Goal: Task Accomplishment & Management: Use online tool/utility

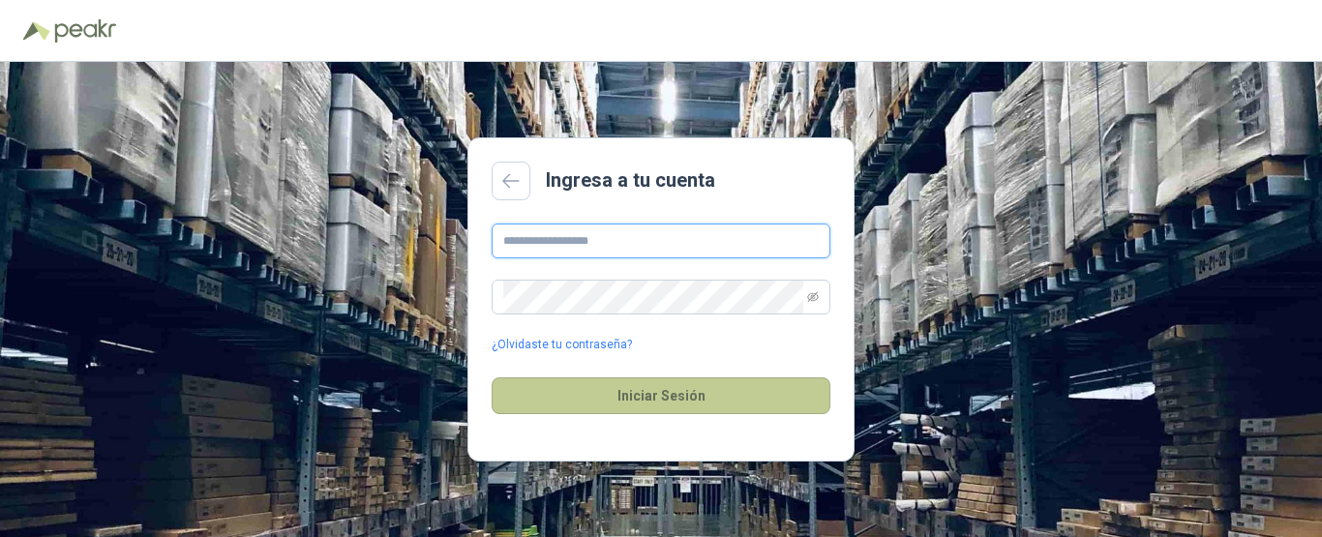
type input "**********"
click at [634, 394] on button "Iniciar Sesión" at bounding box center [661, 395] width 339 height 37
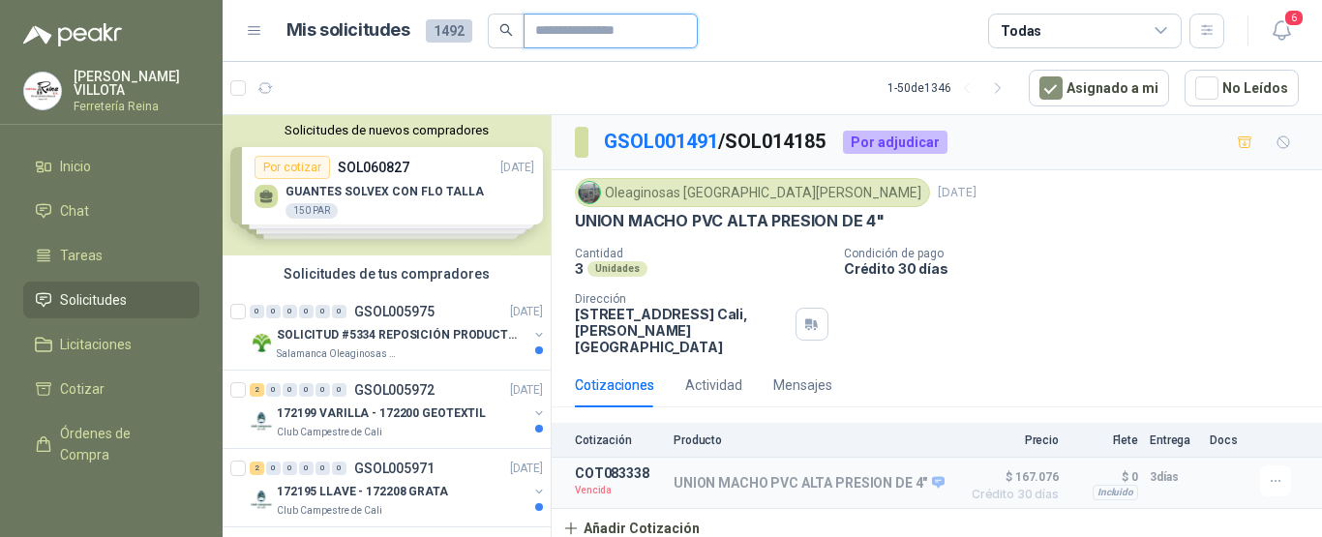
click at [630, 33] on input "text" at bounding box center [602, 31] width 135 height 33
type input "*"
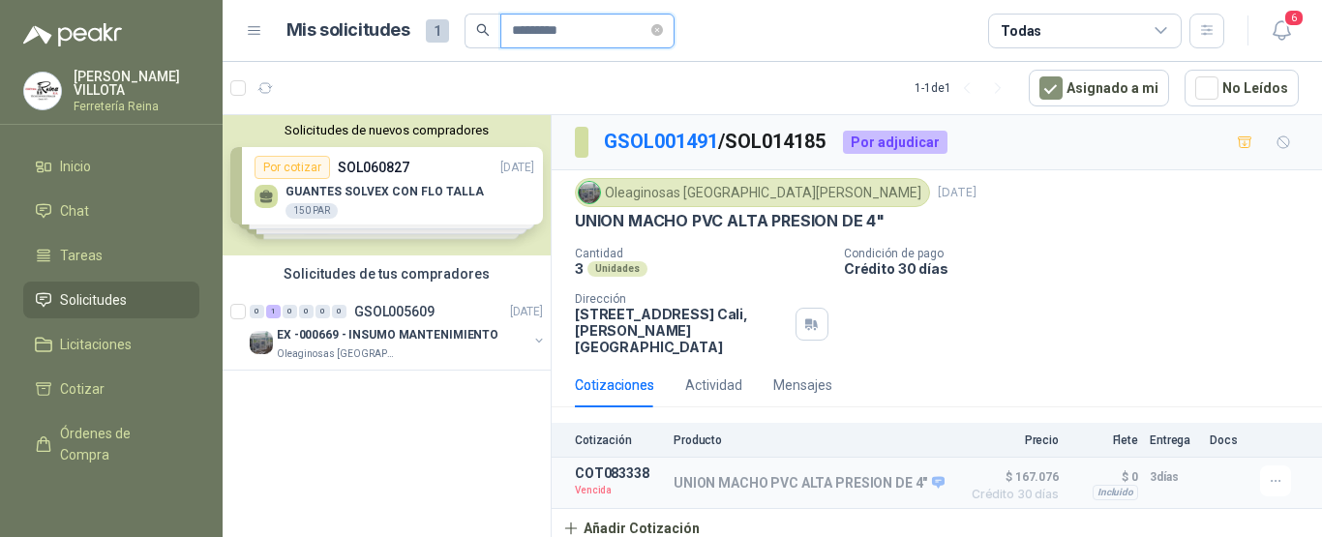
type input "*********"
click at [476, 28] on icon "search" at bounding box center [483, 30] width 14 height 14
click at [483, 28] on icon "search" at bounding box center [482, 30] width 13 height 13
click at [482, 28] on icon "search" at bounding box center [483, 30] width 14 height 14
click at [102, 295] on span "Solicitudes" at bounding box center [93, 299] width 67 height 21
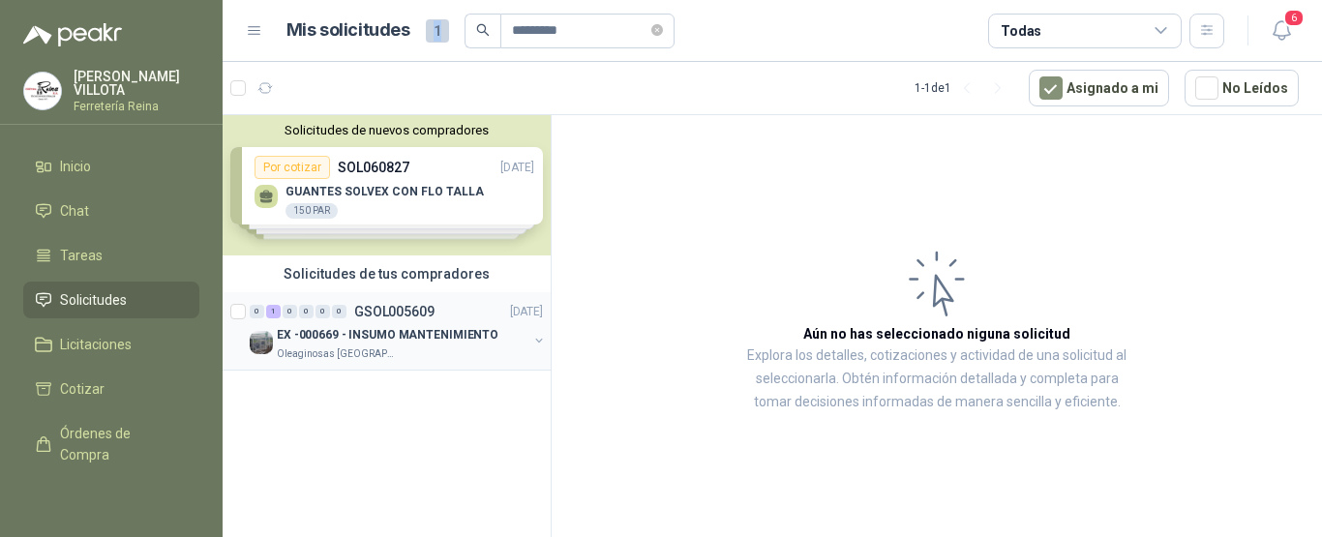
click at [326, 349] on p "Oleaginosas [GEOGRAPHIC_DATA][PERSON_NAME]" at bounding box center [338, 353] width 122 height 15
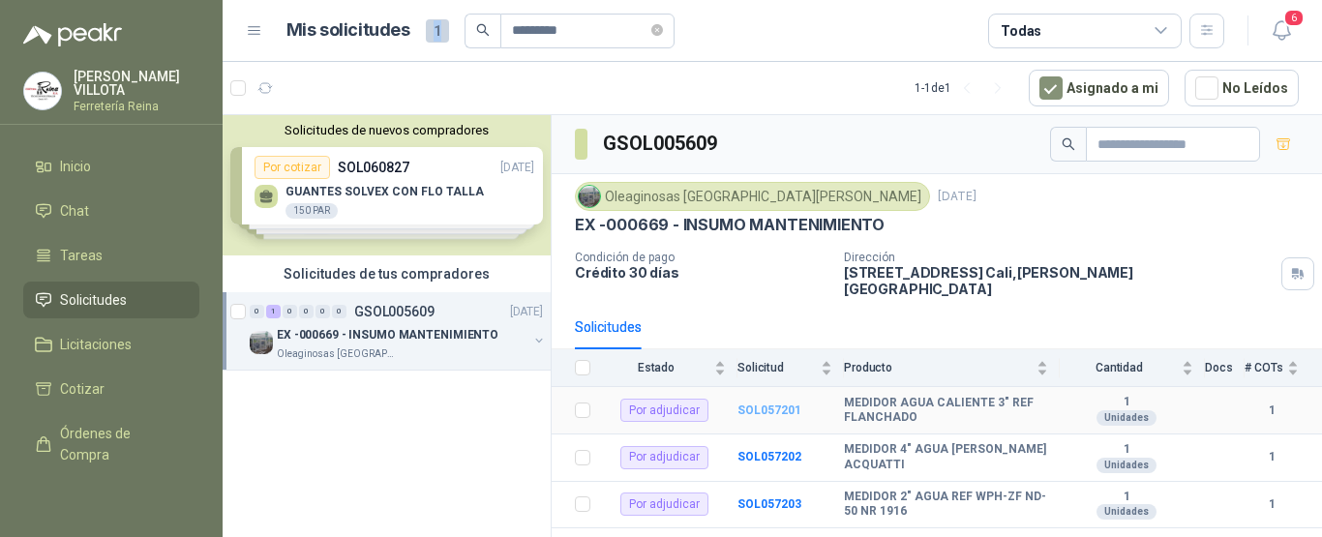
click at [752, 404] on b "SOL057201" at bounding box center [769, 411] width 64 height 14
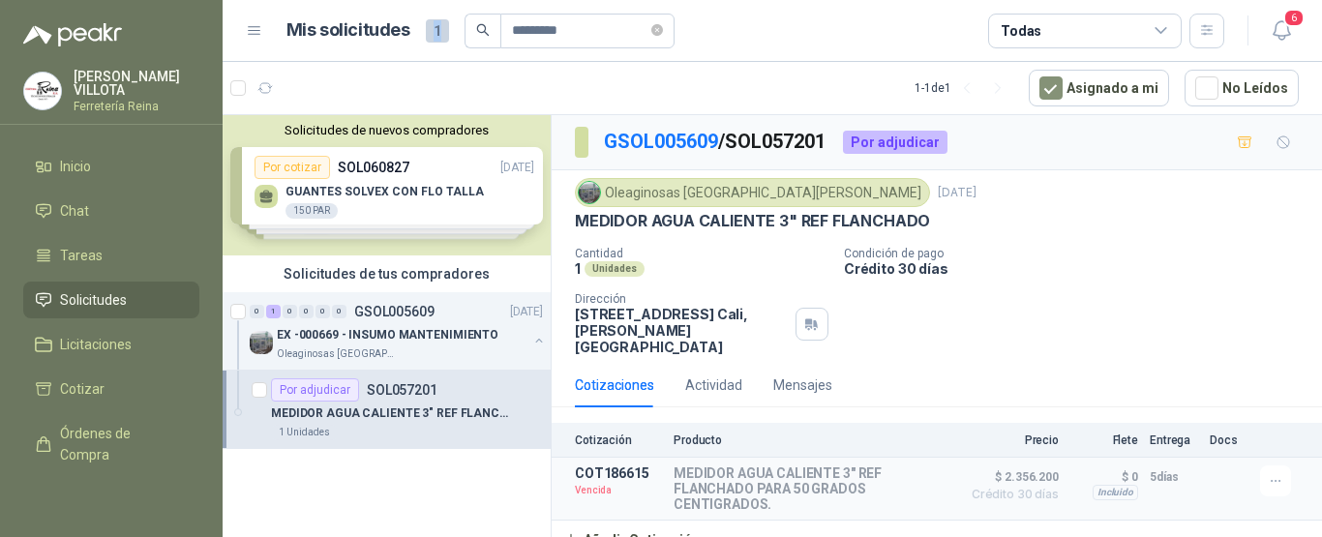
scroll to position [2, 0]
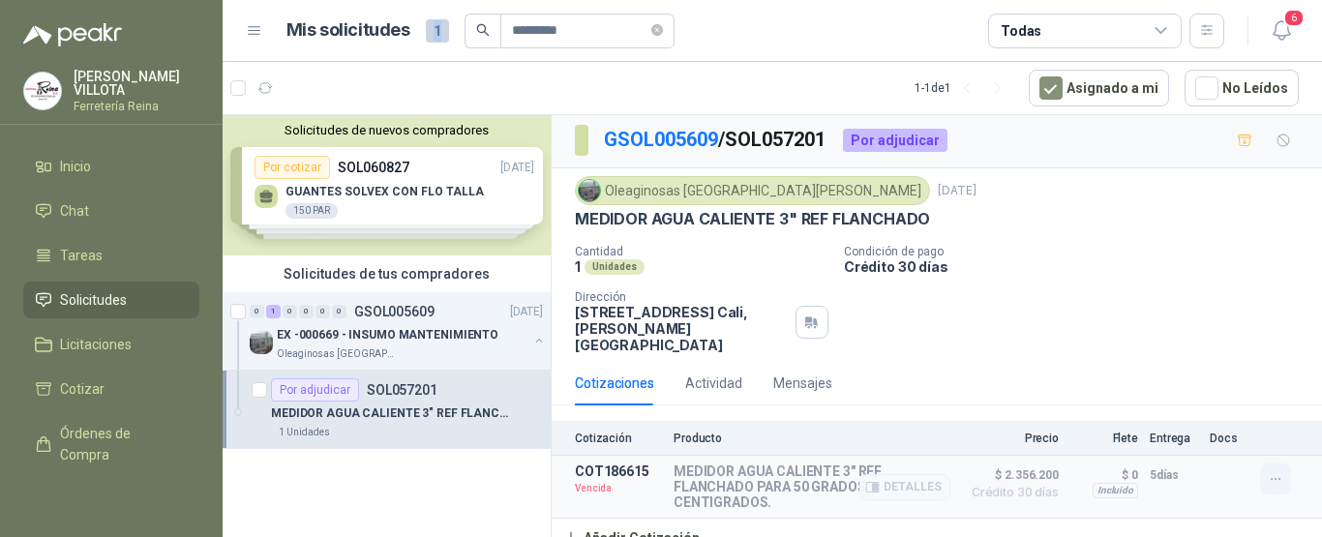
click at [1268, 471] on icon "button" at bounding box center [1276, 479] width 16 height 16
click at [1182, 418] on button "Re-cotizar" at bounding box center [1236, 419] width 155 height 31
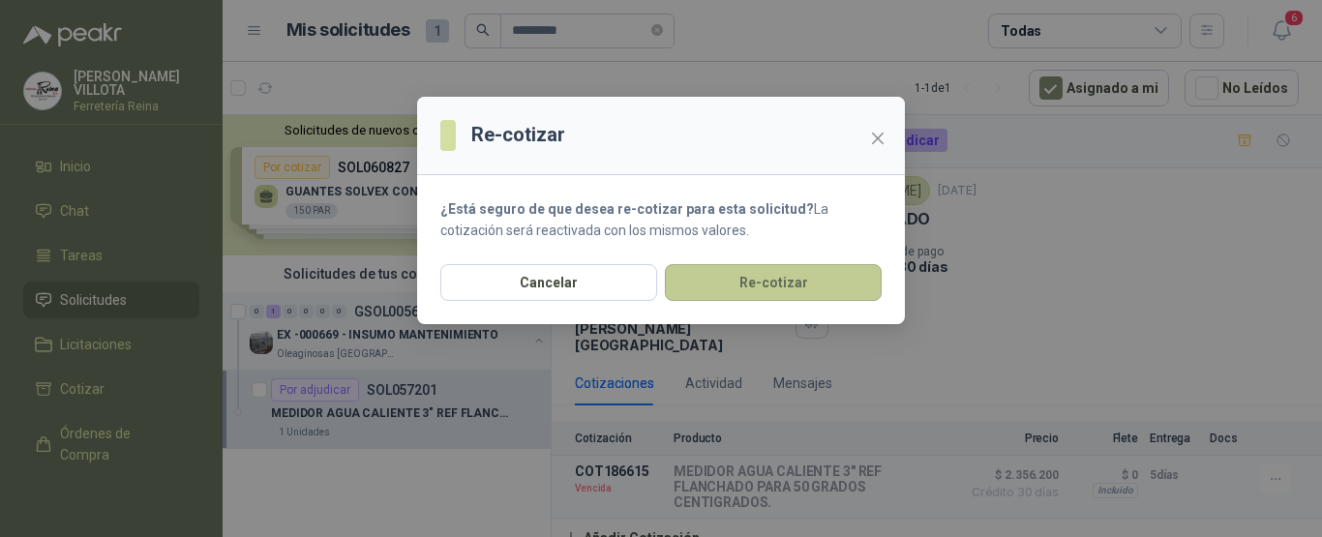
click at [772, 281] on button "Re-cotizar" at bounding box center [773, 282] width 217 height 37
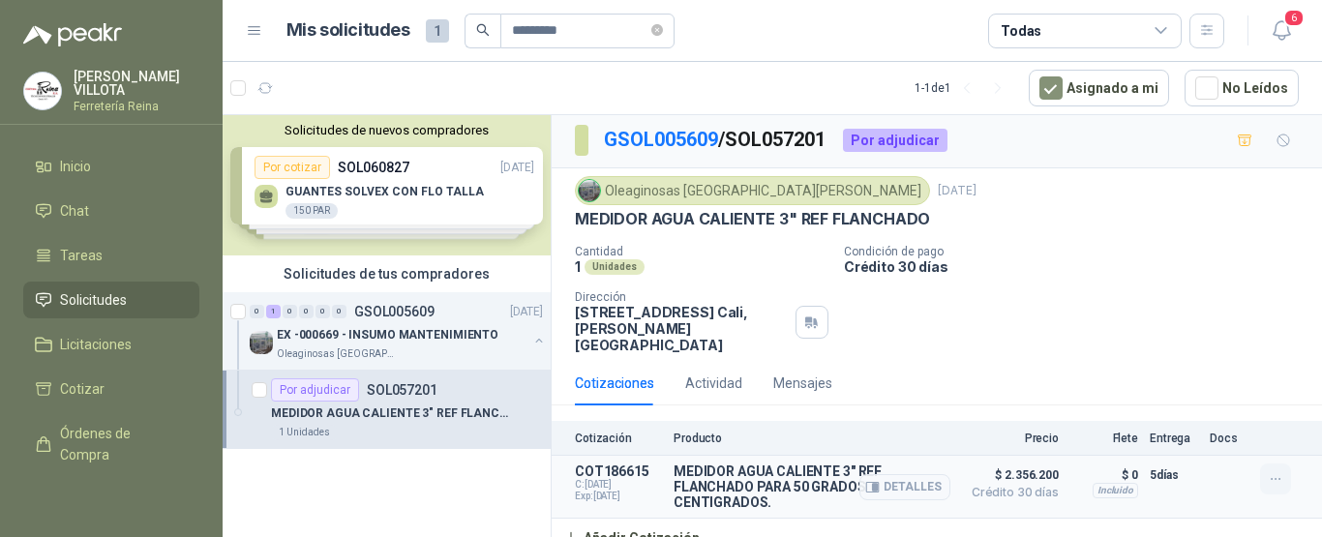
click at [1268, 471] on icon "button" at bounding box center [1276, 479] width 16 height 16
click at [1229, 389] on button "Editar" at bounding box center [1236, 385] width 155 height 31
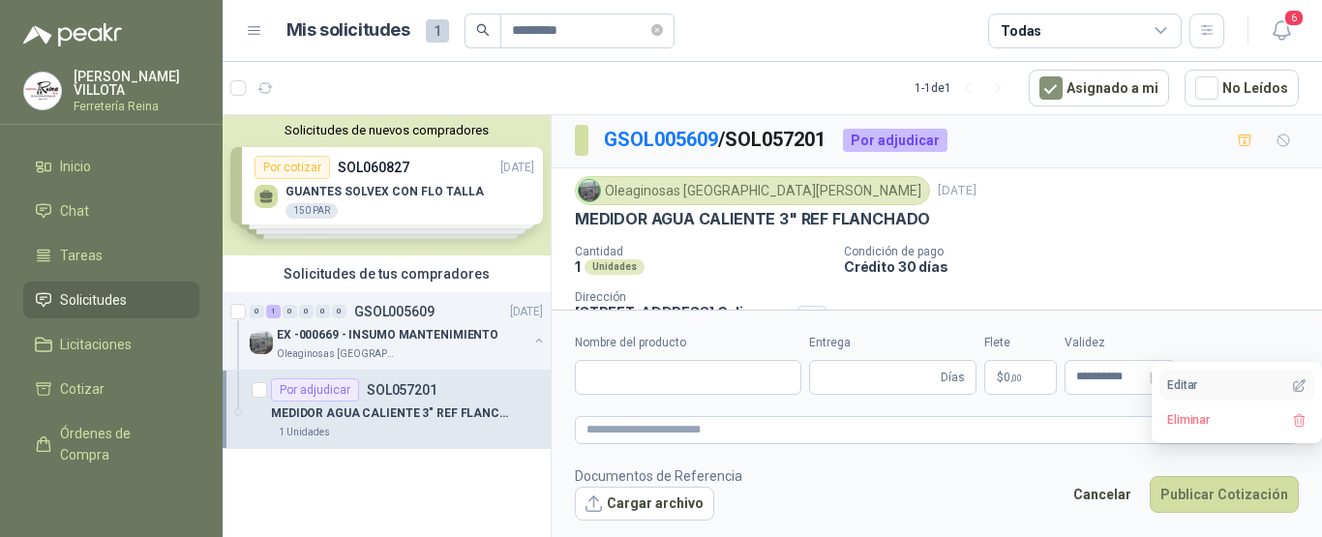
type input "**********"
type input "*"
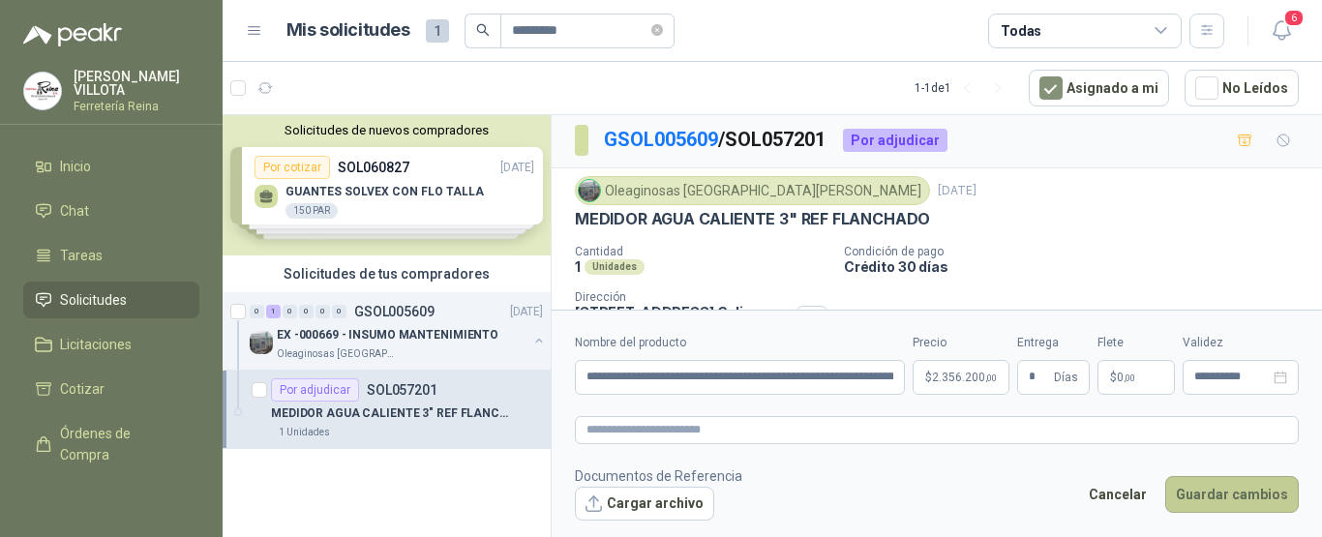
click at [1212, 494] on button "Guardar cambios" at bounding box center [1232, 494] width 134 height 37
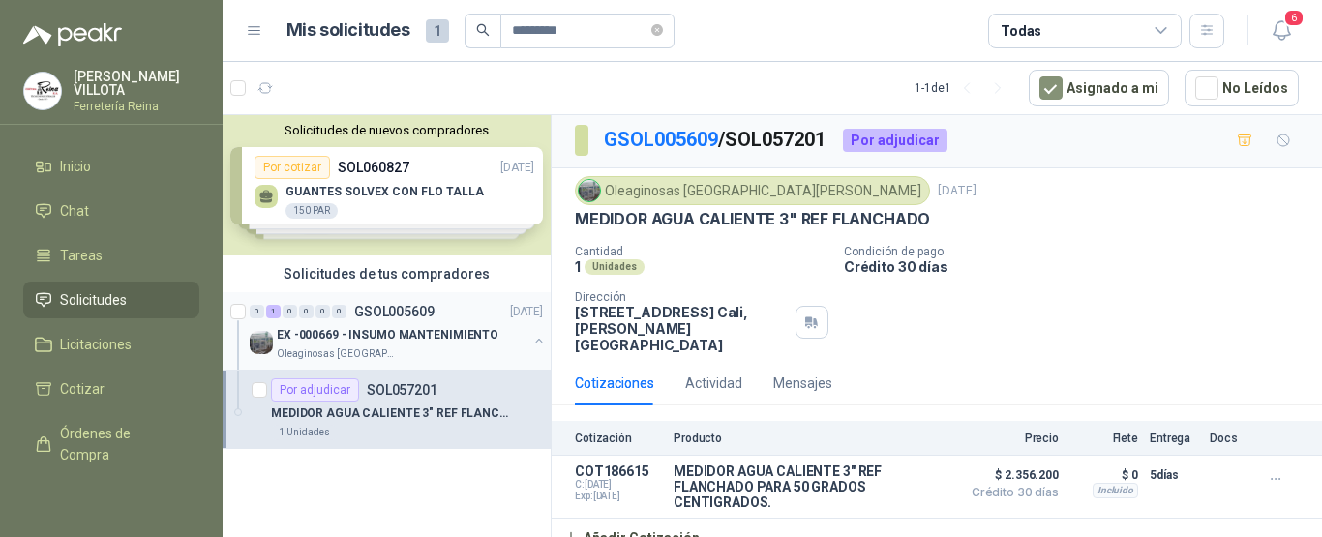
click at [393, 334] on p "EX -000669 - INSUMO MANTENIMIENTO" at bounding box center [388, 335] width 222 height 18
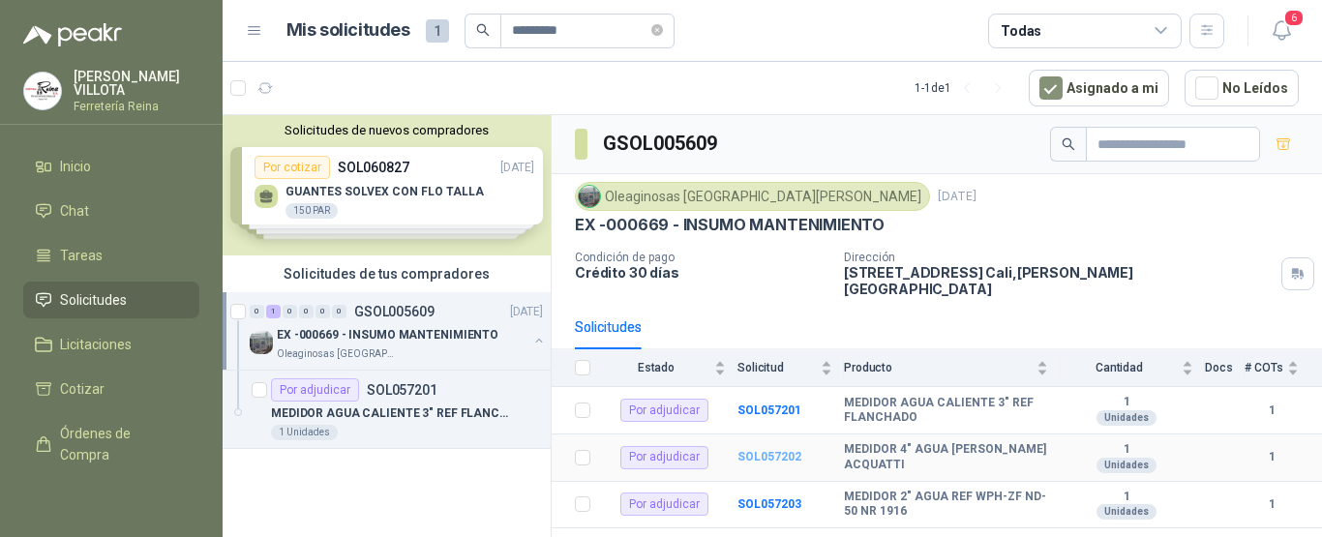
click at [767, 450] on b "SOL057202" at bounding box center [769, 457] width 64 height 14
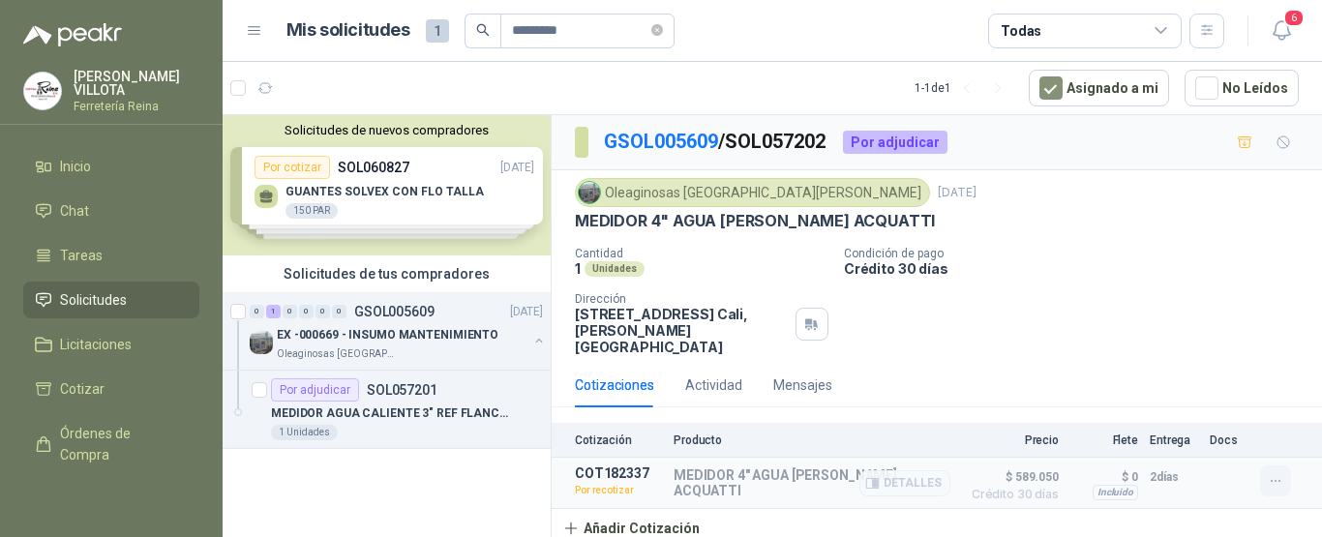
click at [1274, 473] on icon "button" at bounding box center [1276, 481] width 16 height 16
click at [1221, 416] on button "Re-cotizar" at bounding box center [1236, 421] width 155 height 31
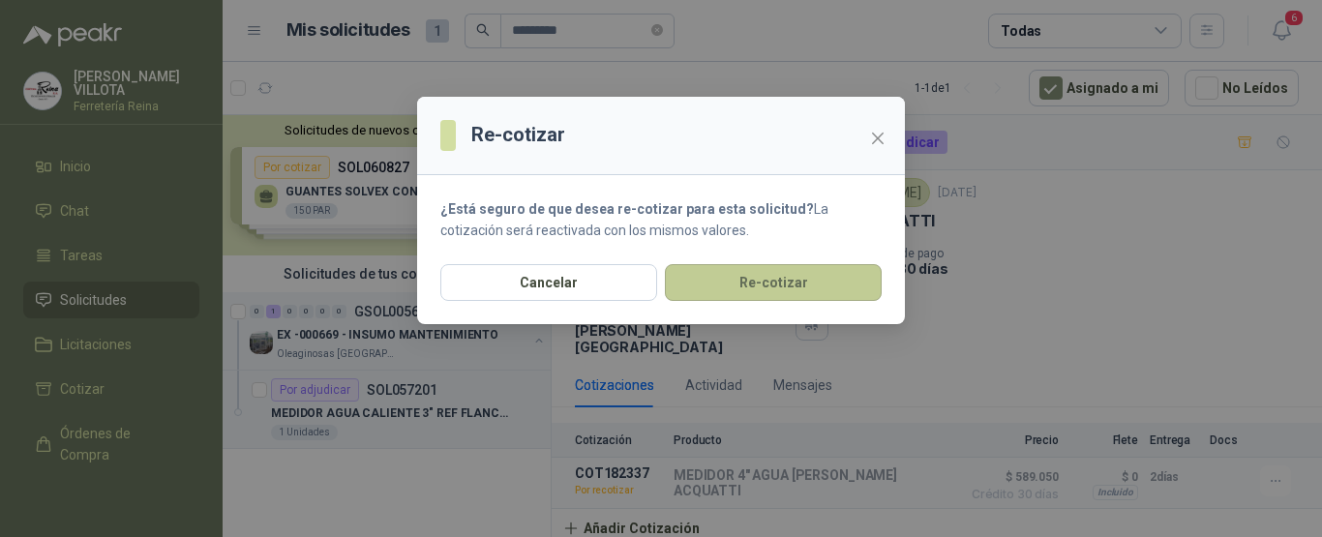
click at [770, 284] on button "Re-cotizar" at bounding box center [773, 282] width 217 height 37
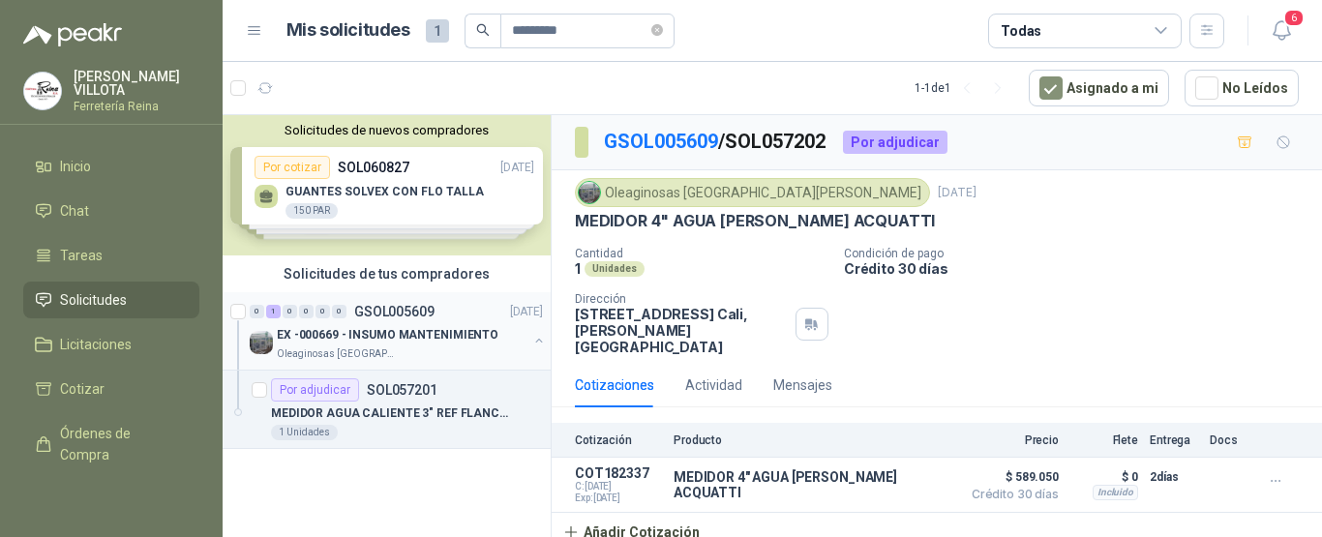
click at [483, 327] on p "EX -000669 - INSUMO MANTENIMIENTO" at bounding box center [388, 335] width 222 height 18
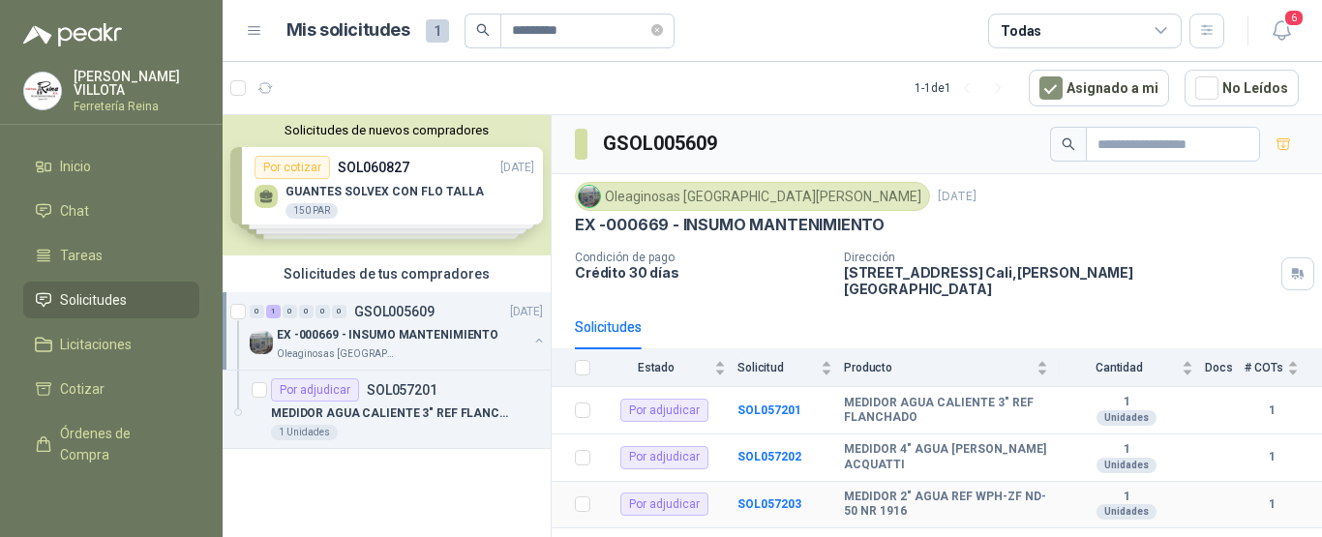
click at [776, 482] on td "SOL057203" at bounding box center [790, 505] width 106 height 47
click at [776, 497] on b "SOL057203" at bounding box center [769, 504] width 64 height 14
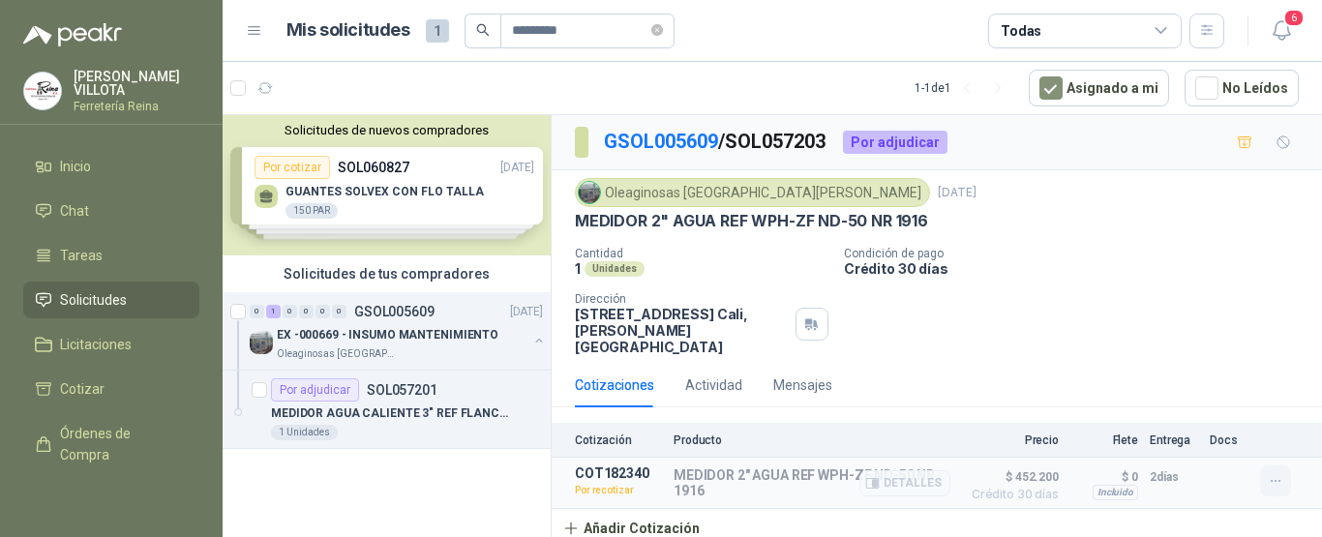
click at [1271, 473] on icon "button" at bounding box center [1276, 481] width 16 height 16
click at [1197, 420] on button "Re-cotizar" at bounding box center [1236, 421] width 155 height 31
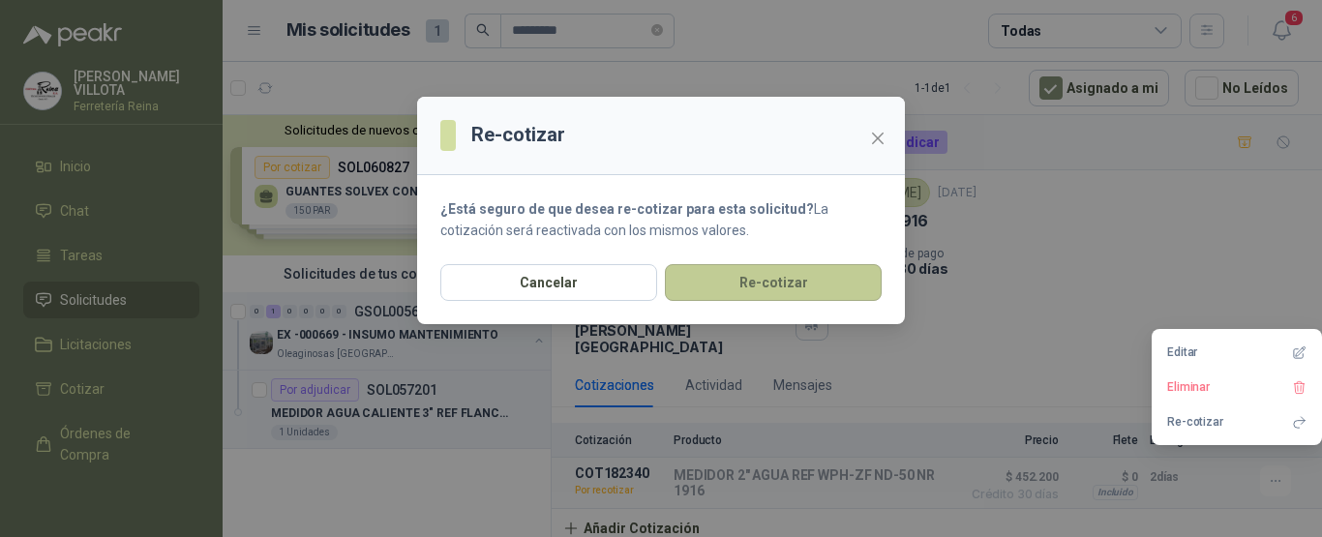
click at [776, 280] on button "Re-cotizar" at bounding box center [773, 282] width 217 height 37
